Goal: Information Seeking & Learning: Check status

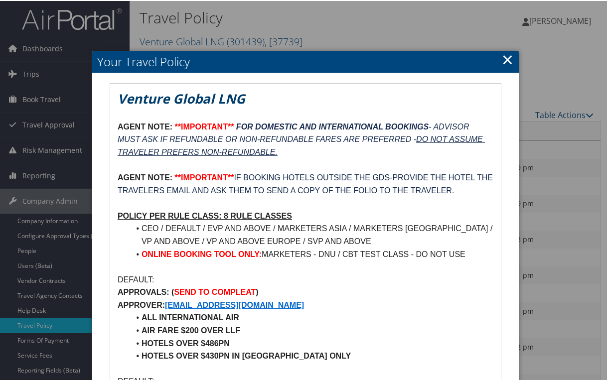
click at [355, 195] on p "AGENT NOTE: **IMPORTANT** IF BOOKING HOTELS OUTSIDE THE GDS-PROVIDE THE HOTEL T…" at bounding box center [306, 182] width 376 height 25
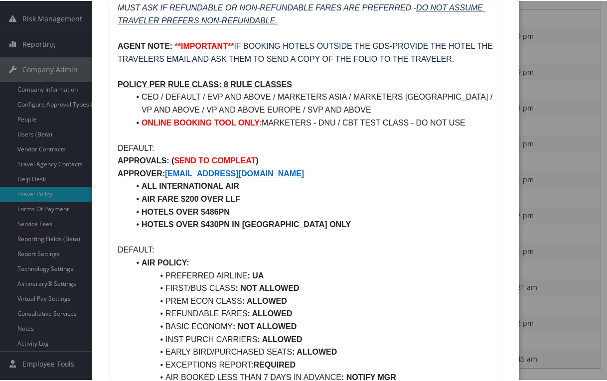
scroll to position [149, 0]
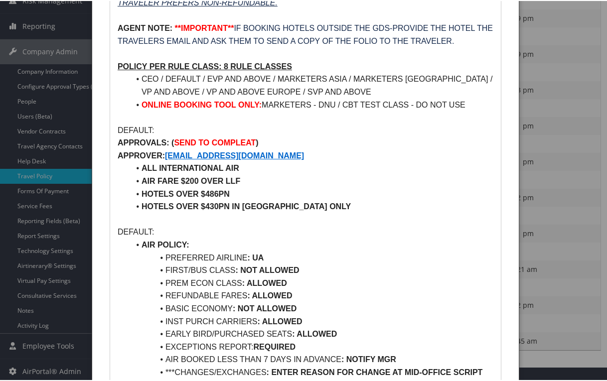
click at [422, 183] on li "AIR FARE $200 OVER LLF" at bounding box center [312, 180] width 364 height 13
click at [441, 263] on li "FIRST/BUS CLASS : NOT ALLOWED" at bounding box center [312, 269] width 364 height 13
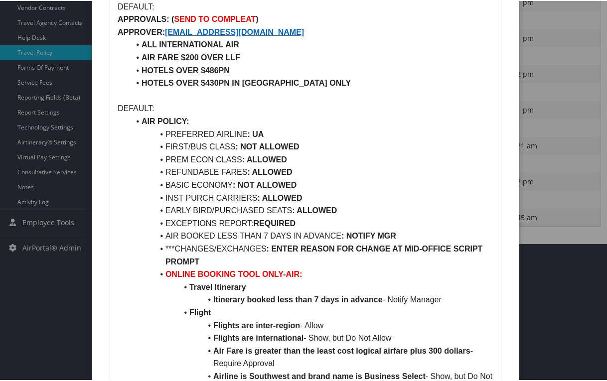
scroll to position [249, 0]
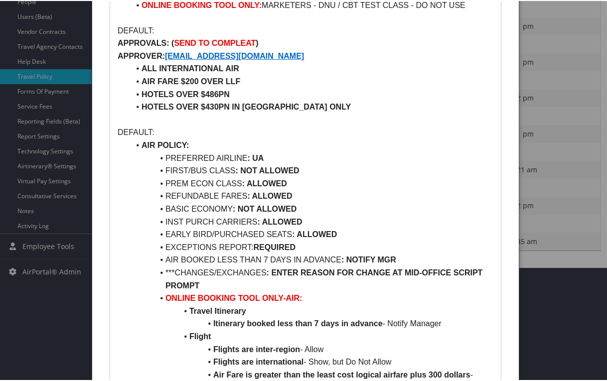
click at [399, 173] on li "FIRST/BUS CLASS : NOT ALLOWED" at bounding box center [312, 169] width 364 height 13
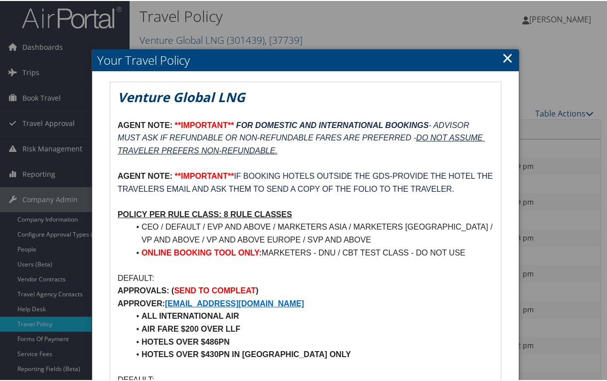
scroll to position [0, 0]
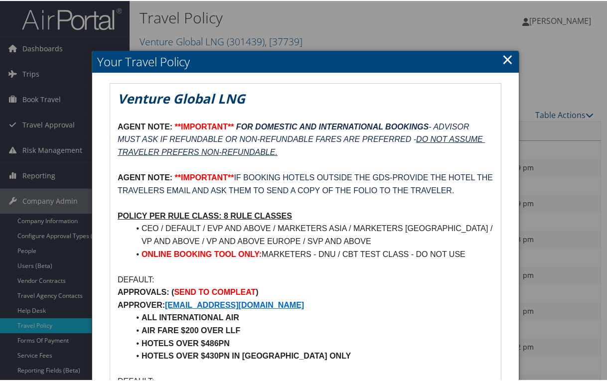
click at [504, 59] on link "×" at bounding box center [507, 58] width 11 height 20
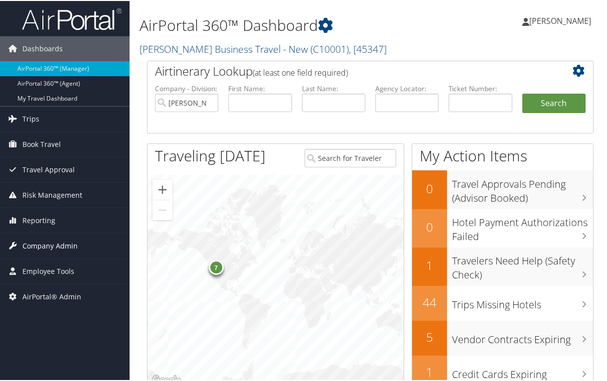
click at [51, 247] on span "Company Admin" at bounding box center [49, 245] width 55 height 25
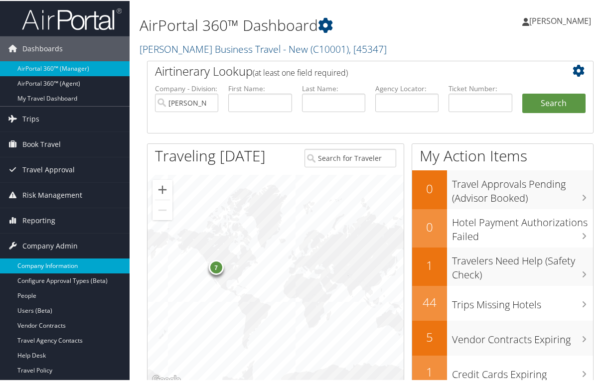
click at [73, 266] on link "Company Information" at bounding box center [65, 265] width 130 height 15
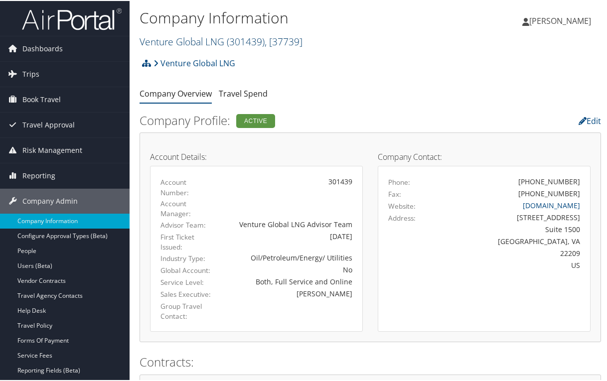
click at [279, 41] on span ", [ 37739 ]" at bounding box center [284, 40] width 38 height 13
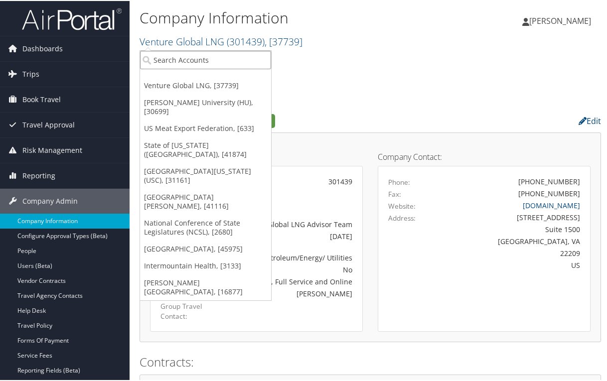
drag, startPoint x: 231, startPoint y: 56, endPoint x: 225, endPoint y: 60, distance: 7.2
click at [229, 57] on input "search" at bounding box center [205, 59] width 131 height 18
type input "apogee"
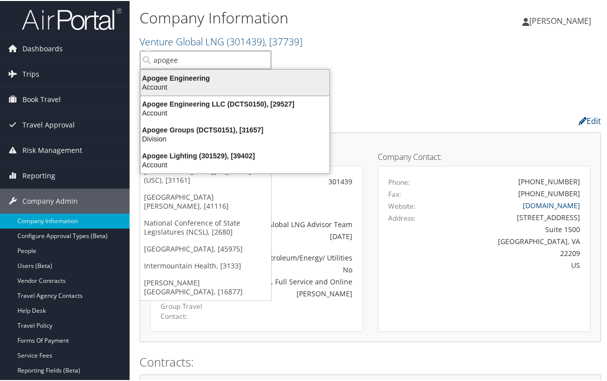
click at [212, 82] on div "Account" at bounding box center [235, 86] width 201 height 9
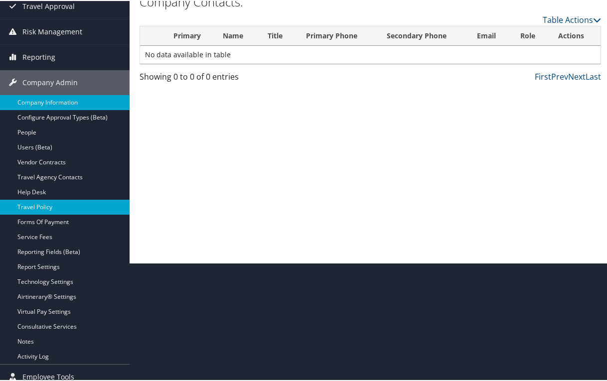
scroll to position [149, 0]
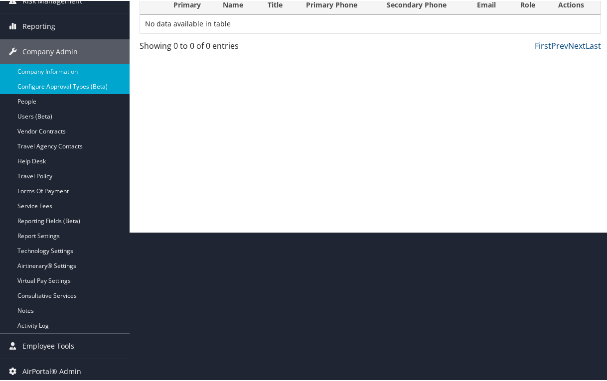
click at [49, 86] on link "Configure Approval Types (Beta)" at bounding box center [65, 85] width 130 height 15
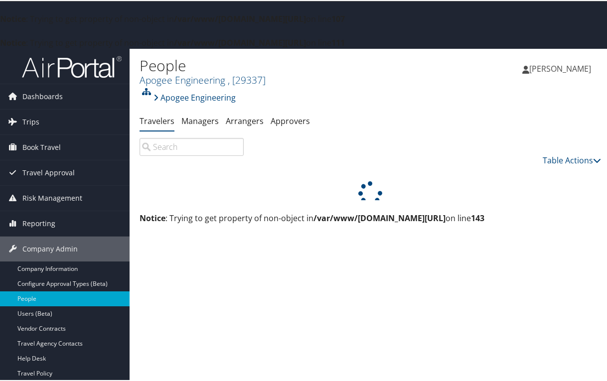
click at [178, 200] on div "Apogee Engineering Account Structure Apogee Engineering INACTIVE Create Child ×…" at bounding box center [370, 155] width 461 height 137
click at [194, 122] on link "Managers" at bounding box center [199, 120] width 37 height 11
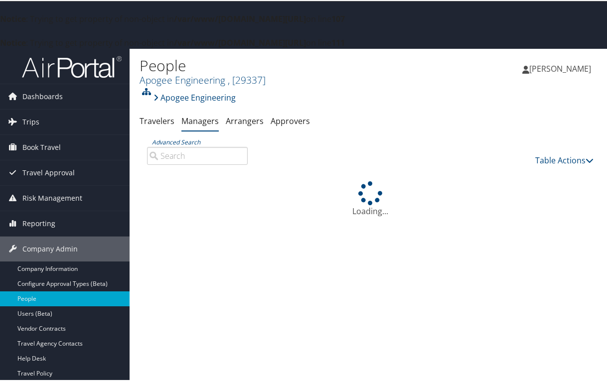
click at [223, 247] on div "People Apogee Engineering , [ 29337 ] Apogee Engineering, [29337] Venture Globa…" at bounding box center [370, 238] width 481 height 381
click at [30, 123] on span "Trips" at bounding box center [30, 121] width 17 height 25
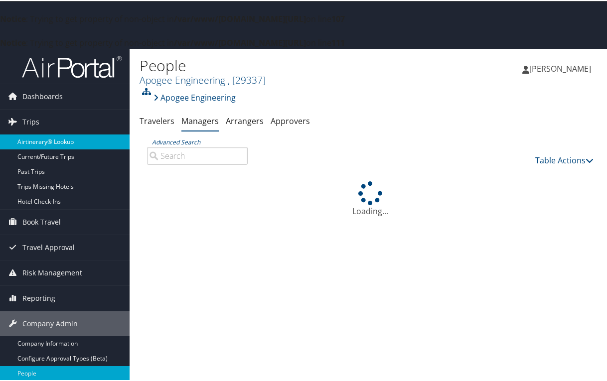
click at [36, 139] on link "Airtinerary® Lookup" at bounding box center [65, 141] width 130 height 15
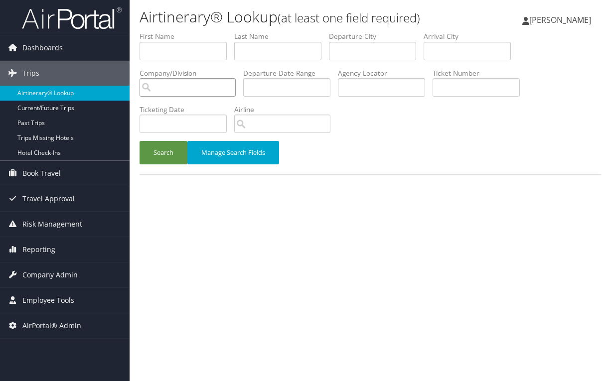
click at [204, 82] on input "search" at bounding box center [188, 87] width 96 height 18
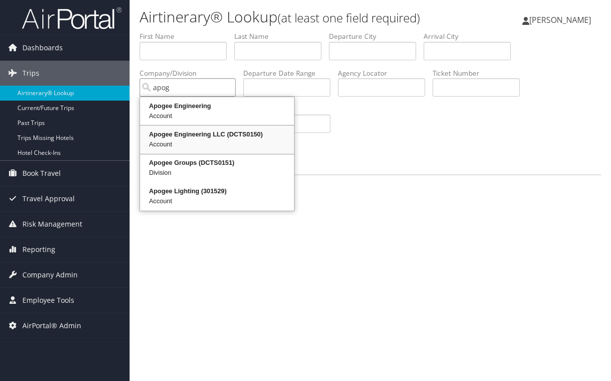
click at [195, 135] on div "Apogee Engineering LLC (DCTS0150)" at bounding box center [217, 135] width 151 height 10
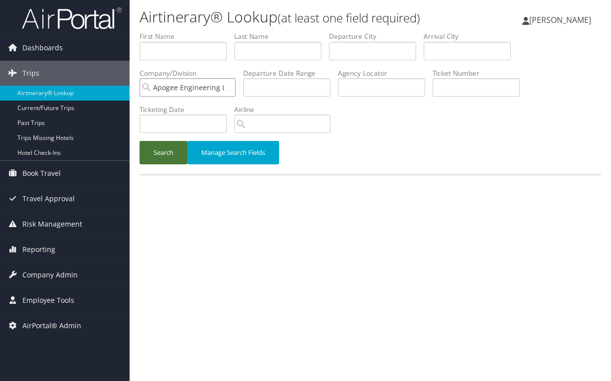
type input "Apogee Engineering LLC"
click at [166, 154] on button "Search" at bounding box center [164, 152] width 48 height 23
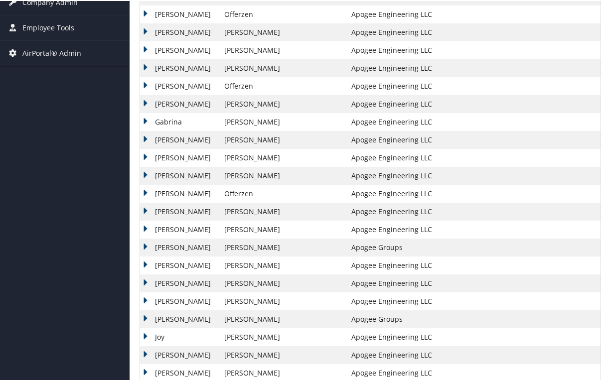
scroll to position [291, 0]
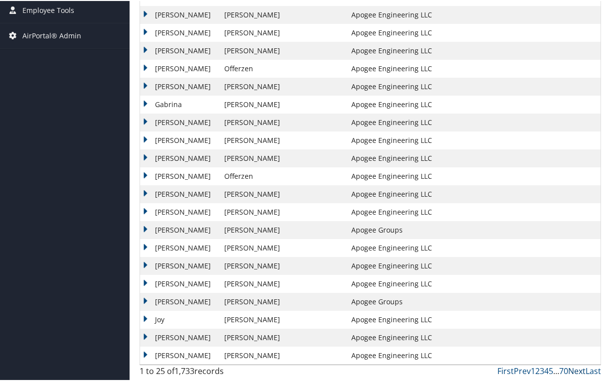
click at [573, 373] on link "Next" at bounding box center [576, 370] width 17 height 11
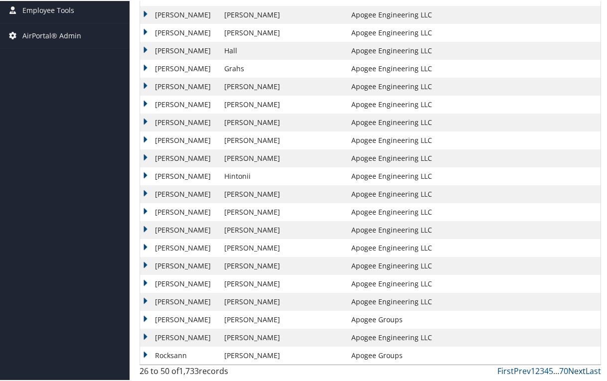
click at [573, 373] on link "Next" at bounding box center [576, 370] width 17 height 11
click at [573, 372] on link "Next" at bounding box center [576, 370] width 17 height 11
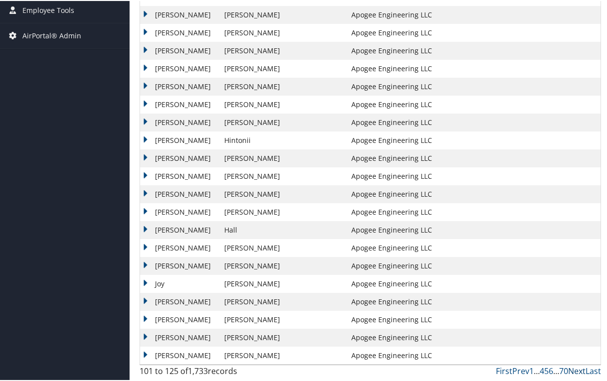
click at [573, 372] on link "Next" at bounding box center [576, 370] width 17 height 11
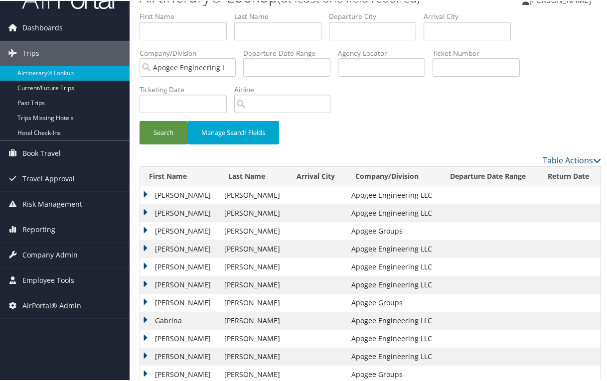
scroll to position [0, 0]
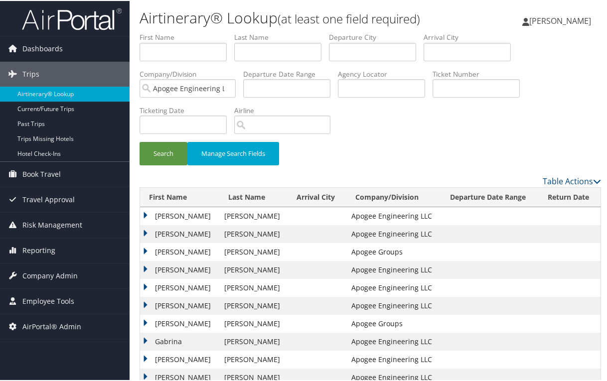
click at [474, 193] on th "Departure Date Range" at bounding box center [490, 196] width 98 height 19
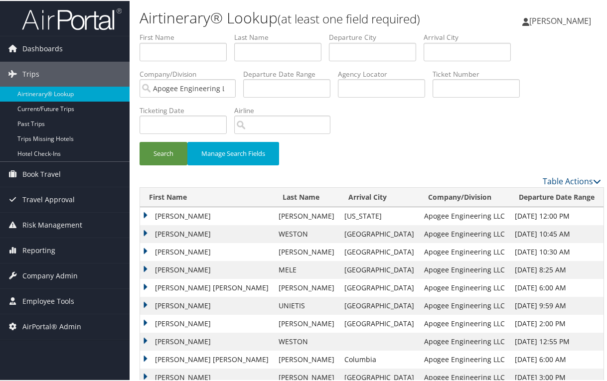
click at [135, 178] on div "Table Actions" at bounding box center [370, 180] width 476 height 12
click at [129, 173] on link "Book Travel" at bounding box center [65, 173] width 130 height 25
